Goal: Navigation & Orientation: Find specific page/section

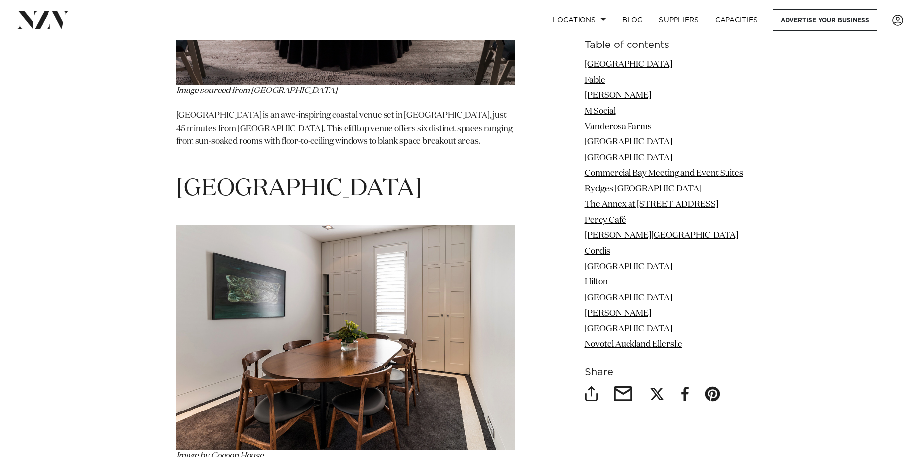
scroll to position [3561, 0]
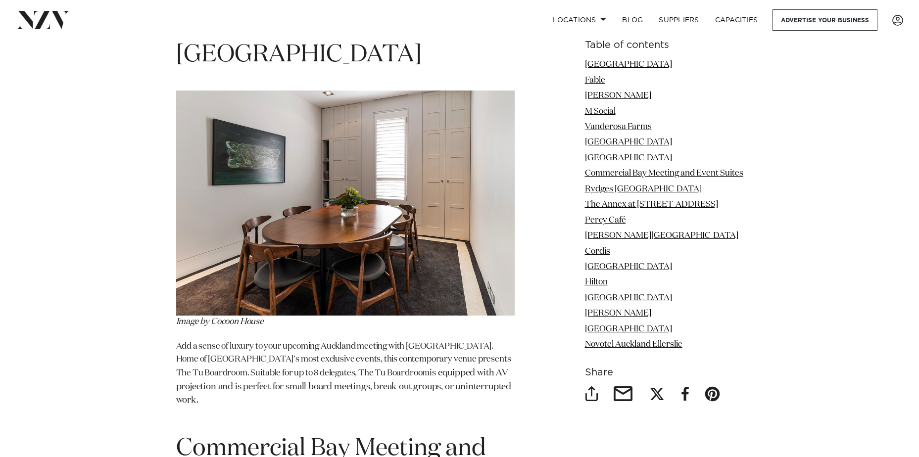
click at [411, 201] on img at bounding box center [345, 203] width 338 height 225
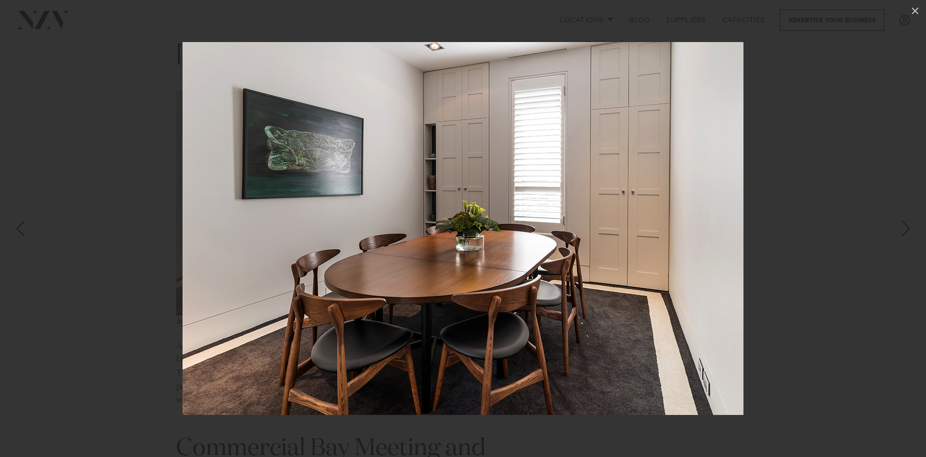
click at [681, 216] on img at bounding box center [463, 228] width 561 height 373
click at [909, 237] on div at bounding box center [463, 228] width 926 height 457
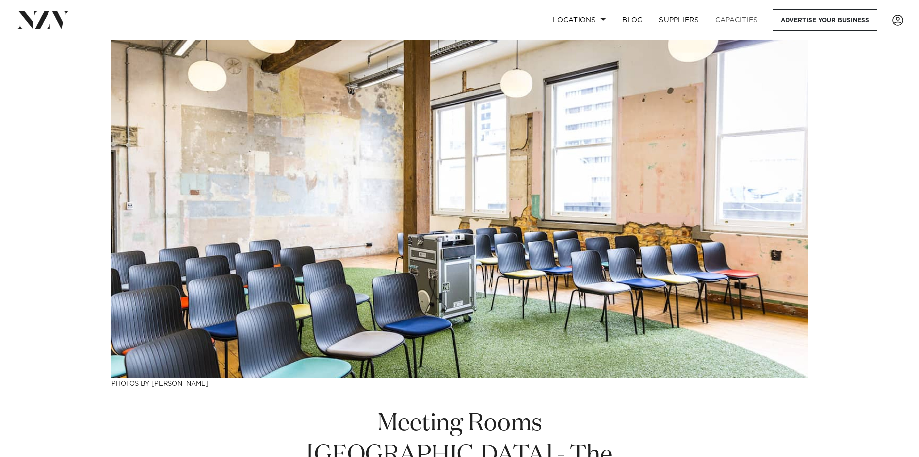
click at [728, 17] on link "Capacities" at bounding box center [736, 19] width 59 height 21
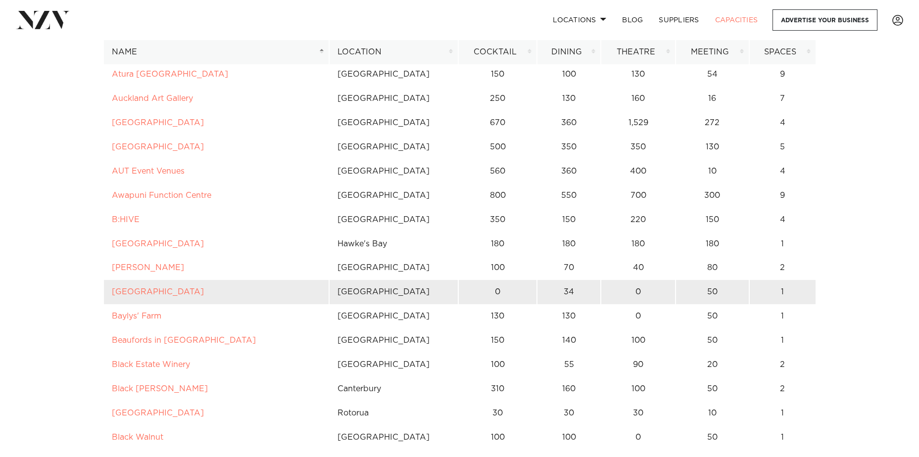
scroll to position [99, 0]
